Goal: Transaction & Acquisition: Obtain resource

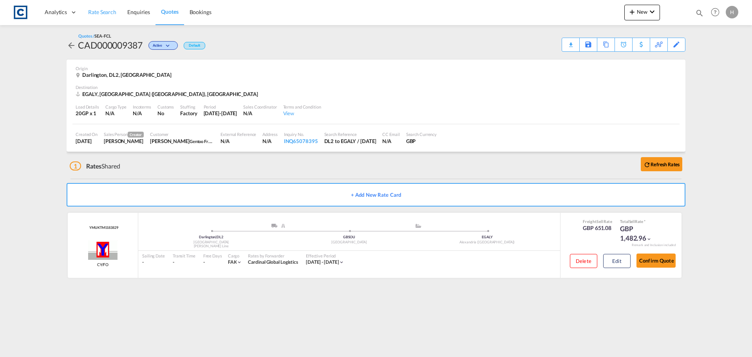
click at [98, 12] on span "Rate Search" at bounding box center [102, 12] width 28 height 7
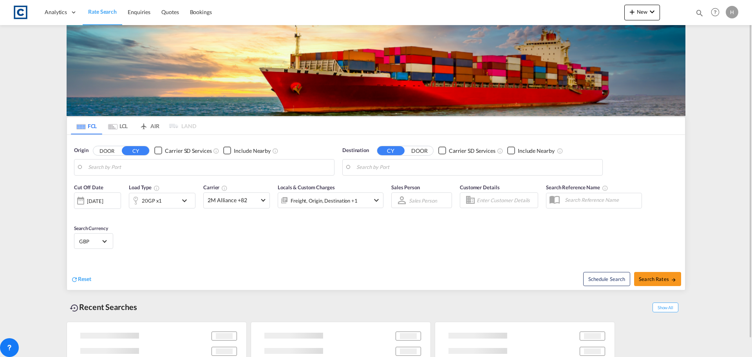
type input "GB-DL2, [GEOGRAPHIC_DATA]"
type input "Alexandria ([GEOGRAPHIC_DATA]), EGALY"
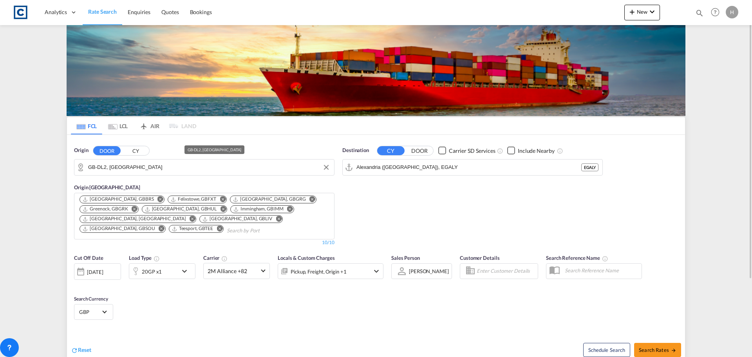
click at [139, 168] on input "GB-DL2, [GEOGRAPHIC_DATA]" at bounding box center [209, 167] width 242 height 12
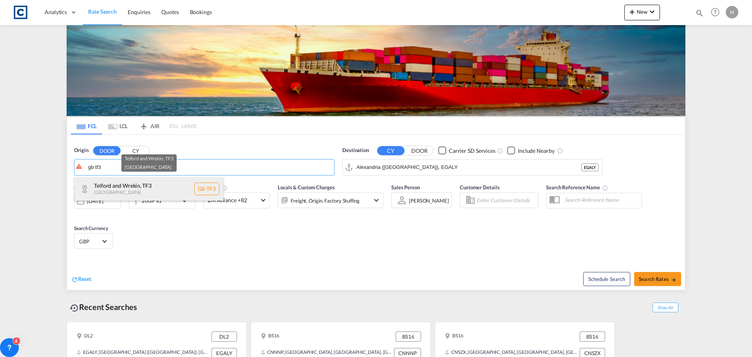
click at [153, 188] on div "Telford and Wrekin , TF3 [GEOGRAPHIC_DATA] [GEOGRAPHIC_DATA]-TF3" at bounding box center [148, 189] width 149 height 24
type input "GB-TF3, Telford and Wrekin"
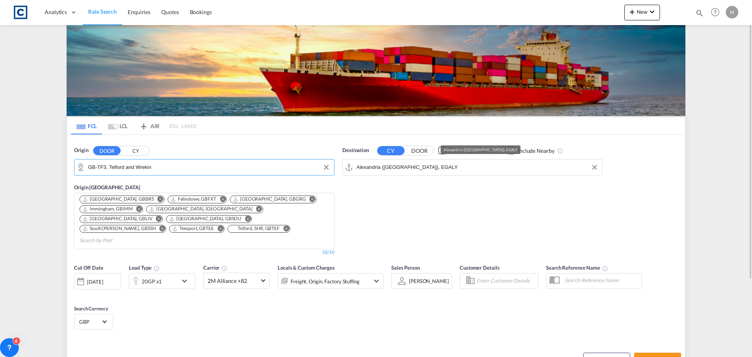
click at [445, 168] on input "Alexandria ([GEOGRAPHIC_DATA]), EGALY" at bounding box center [478, 167] width 242 height 12
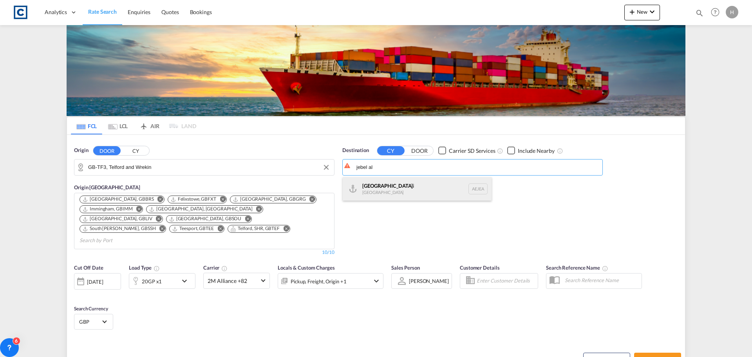
click at [446, 188] on div "[GEOGRAPHIC_DATA] [GEOGRAPHIC_DATA]" at bounding box center [417, 189] width 149 height 24
type input "[GEOGRAPHIC_DATA], [GEOGRAPHIC_DATA]"
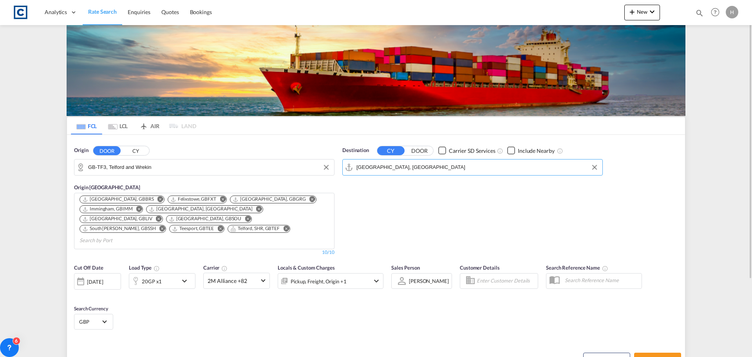
click at [172, 273] on div "20GP x1" at bounding box center [153, 281] width 49 height 16
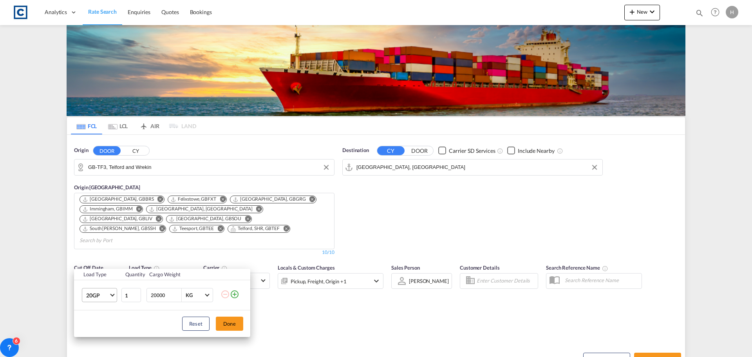
click at [105, 295] on span "20GP" at bounding box center [97, 295] width 23 height 8
click at [108, 302] on md-option "40HC" at bounding box center [106, 300] width 53 height 19
click at [228, 320] on button "Done" at bounding box center [229, 324] width 27 height 14
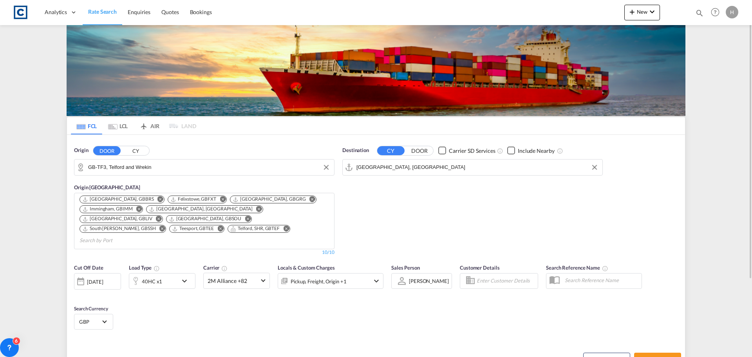
click at [357, 273] on div "Pickup, Freight, Origin +1" at bounding box center [320, 281] width 84 height 16
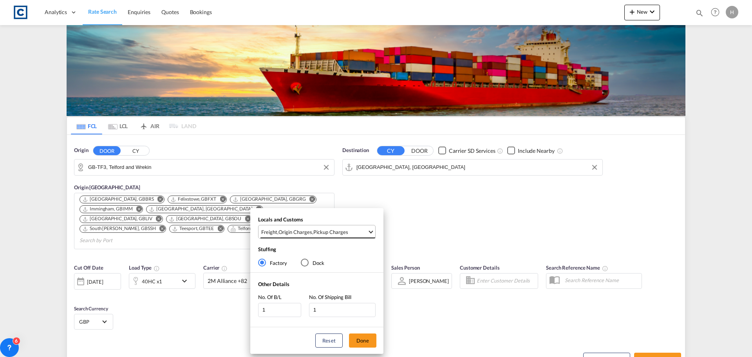
click at [324, 228] on div "Pickup Charges" at bounding box center [330, 231] width 35 height 7
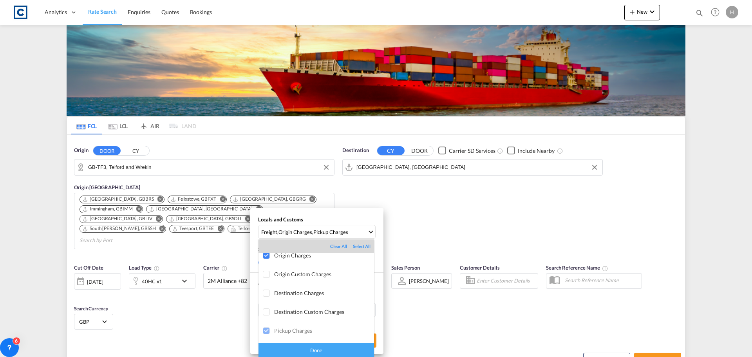
scroll to position [39, 0]
drag, startPoint x: 299, startPoint y: 349, endPoint x: 355, endPoint y: 344, distance: 56.2
click at [302, 349] on div "Done" at bounding box center [317, 350] width 116 height 14
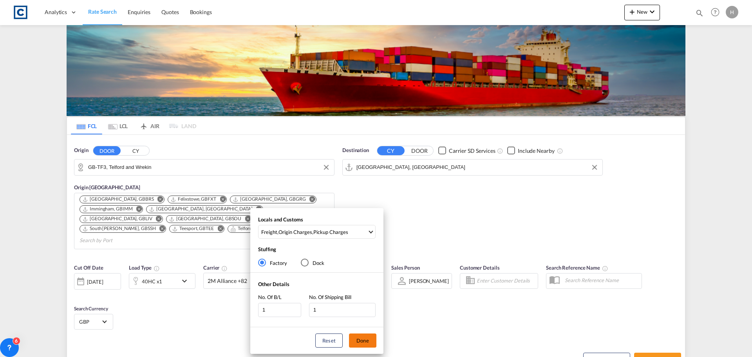
click at [364, 344] on button "Done" at bounding box center [362, 340] width 27 height 14
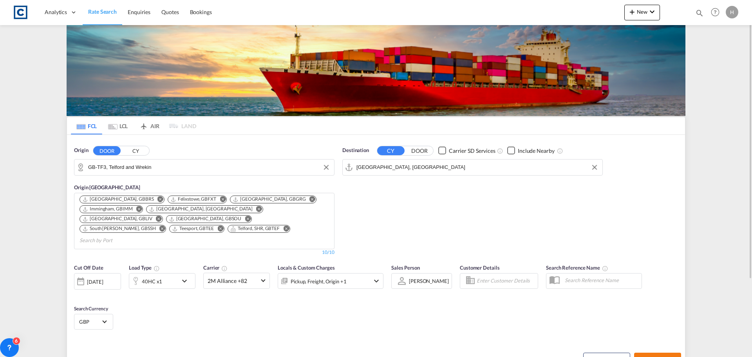
click at [662, 357] on span "Search Rates" at bounding box center [658, 360] width 38 height 6
type input "TF3 to AEJEA / [DATE]"
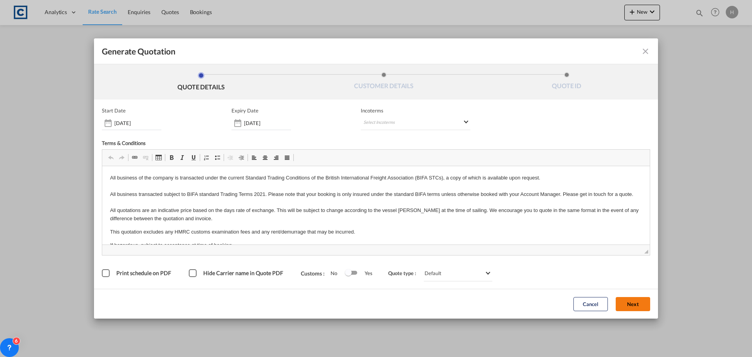
click at [634, 308] on button "Next" at bounding box center [633, 304] width 34 height 14
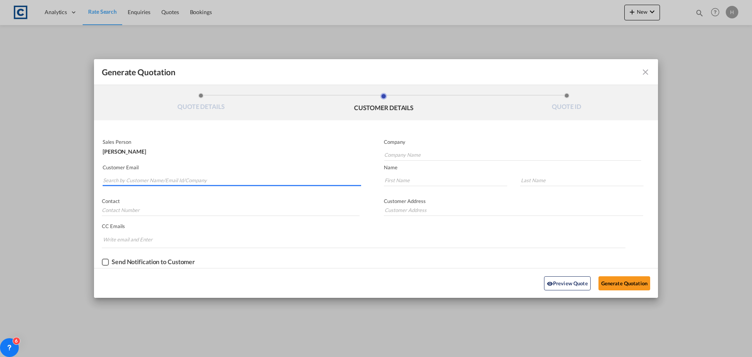
click at [187, 176] on input "Search by Customer Name/Email Id/Company" at bounding box center [232, 180] width 258 height 12
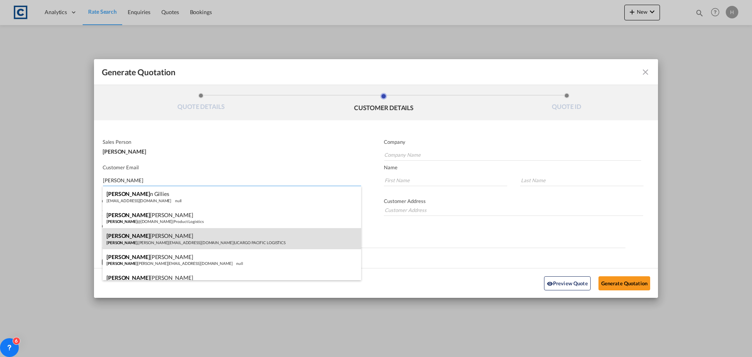
type input "[PERSON_NAME]"
click at [196, 240] on div "[PERSON_NAME] [PERSON_NAME] .[PERSON_NAME][EMAIL_ADDRESS][DOMAIN_NAME] | UCARGO…" at bounding box center [232, 238] width 259 height 21
type input "UCARGO PACIFIC LOGISTICS"
type input "[PERSON_NAME][DOMAIN_NAME][EMAIL_ADDRESS][PERSON_NAME][DOMAIN_NAME]"
type input "[PERSON_NAME]"
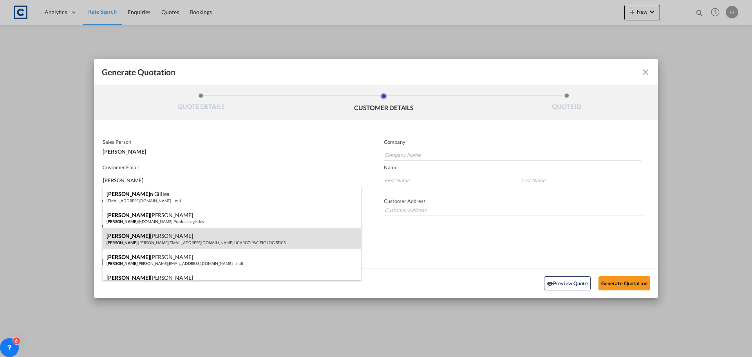
type input "[PERSON_NAME]"
type input "[STREET_ADDRESS]"
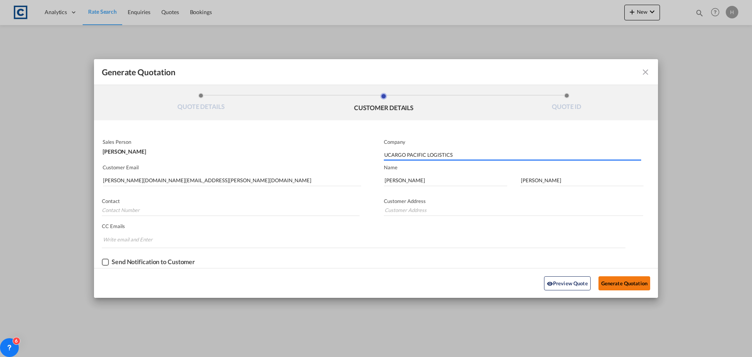
click at [614, 283] on button "Generate Quotation" at bounding box center [625, 283] width 52 height 14
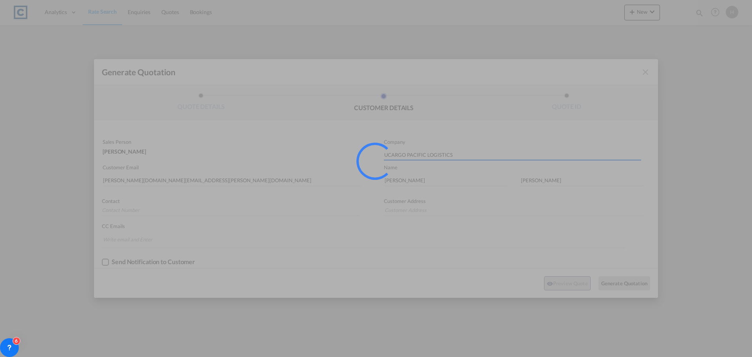
type input "[STREET_ADDRESS]"
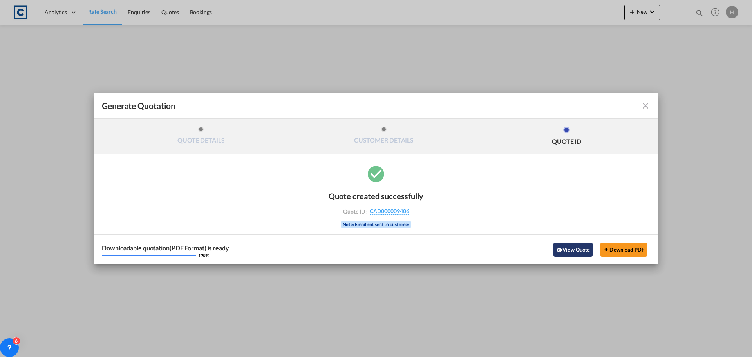
click at [578, 247] on button "View Quote" at bounding box center [573, 250] width 39 height 14
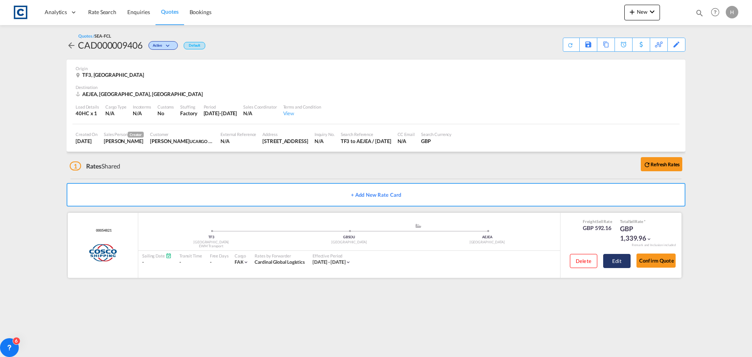
click at [614, 263] on button "Edit" at bounding box center [616, 261] width 27 height 14
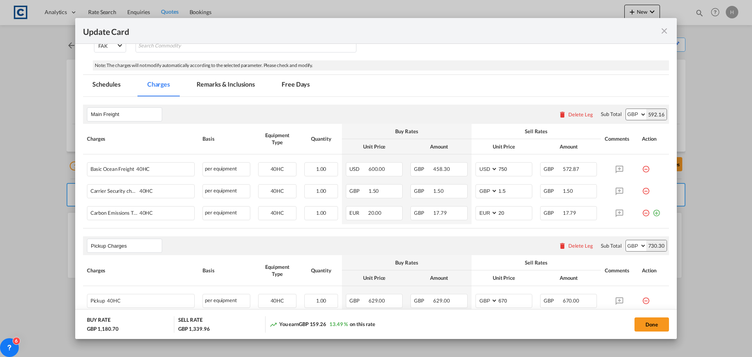
scroll to position [274, 0]
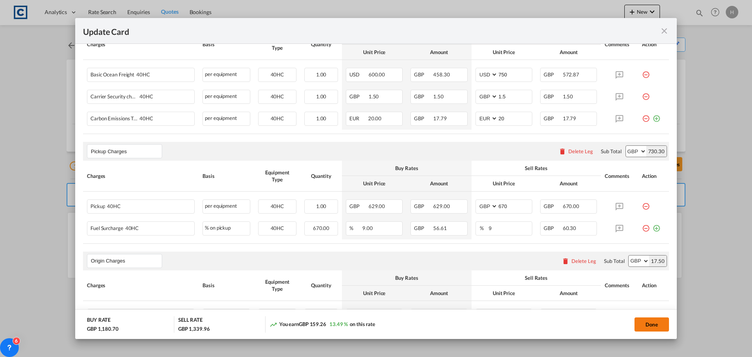
click at [647, 321] on button "Done" at bounding box center [652, 324] width 34 height 14
